Goal: Information Seeking & Learning: Learn about a topic

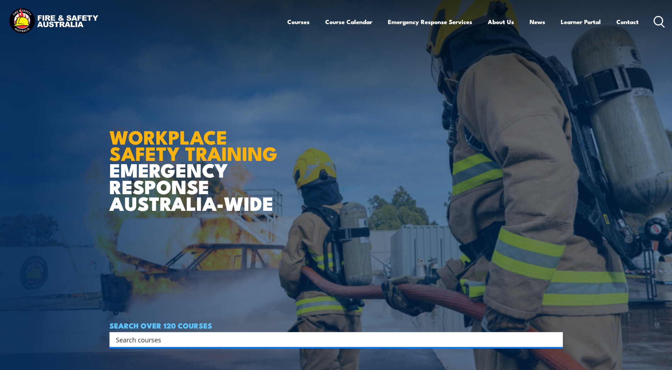
click at [131, 342] on input "Search input" at bounding box center [332, 339] width 432 height 11
type input "white card"
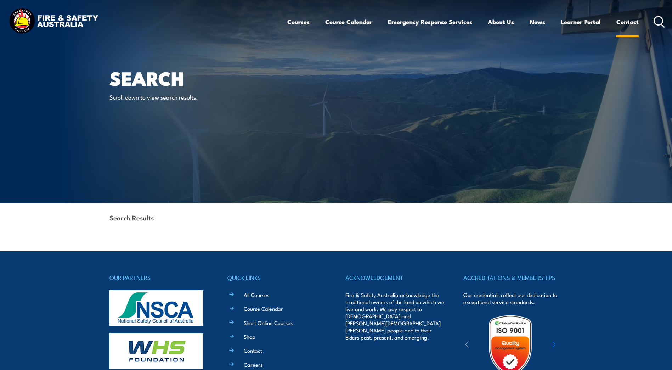
drag, startPoint x: 657, startPoint y: 19, endPoint x: 635, endPoint y: 27, distance: 23.2
click at [657, 19] on icon at bounding box center [659, 22] width 11 height 12
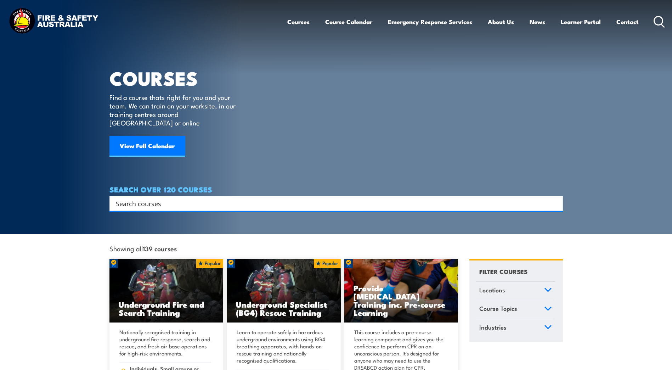
click at [127, 198] on input "Search input" at bounding box center [332, 203] width 432 height 11
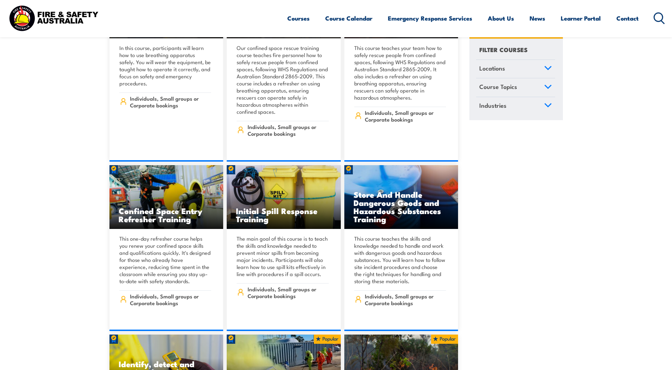
scroll to position [7017, 0]
